Goal: Check status

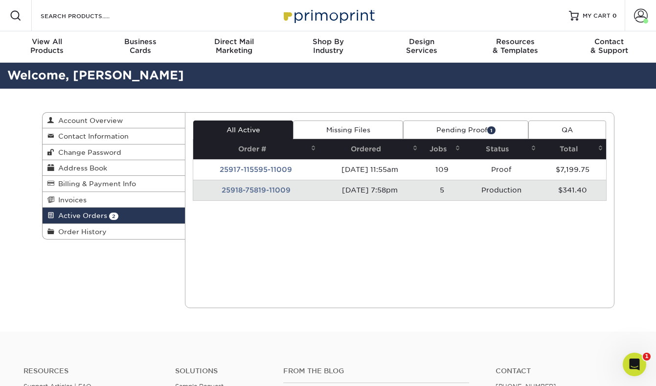
click at [263, 191] on td "25918-75819-11009" at bounding box center [256, 190] width 126 height 21
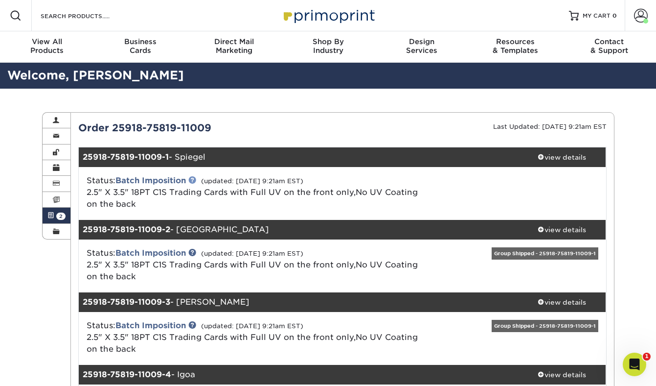
click at [192, 181] on link at bounding box center [192, 180] width 8 height 8
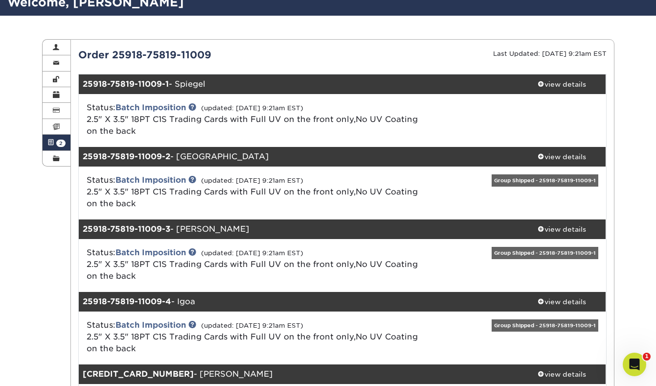
scroll to position [240, 0]
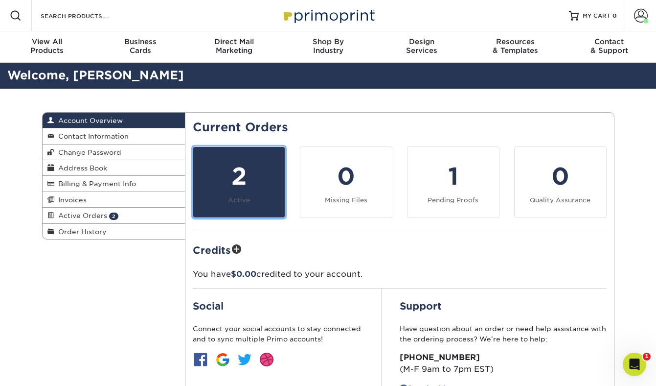
click at [251, 162] on div "2" at bounding box center [239, 176] width 80 height 35
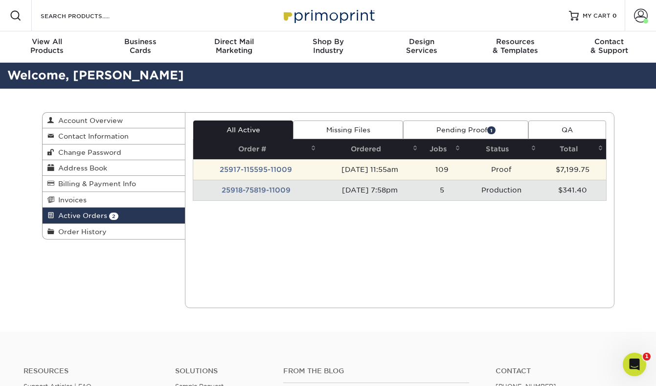
click at [269, 170] on td "25917-115595-11009" at bounding box center [256, 169] width 126 height 21
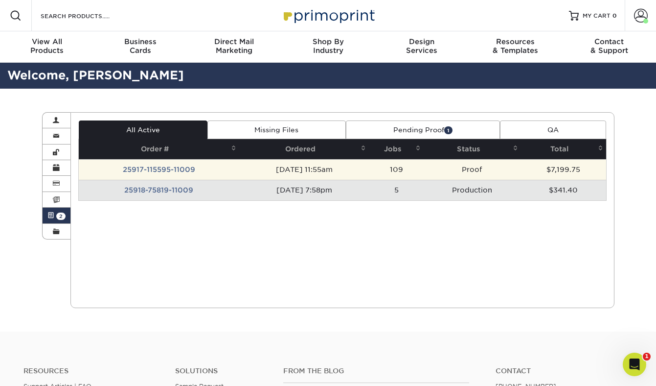
click at [159, 170] on td "25917-115595-11009" at bounding box center [159, 169] width 160 height 21
click at [329, 167] on td "[DATE] 11:55am" at bounding box center [304, 169] width 130 height 21
click at [412, 174] on td "109" at bounding box center [396, 169] width 54 height 21
click at [487, 170] on td "Proof" at bounding box center [472, 169] width 97 height 21
click at [177, 169] on td "25917-115595-11009" at bounding box center [159, 169] width 160 height 21
